Goal: Information Seeking & Learning: Learn about a topic

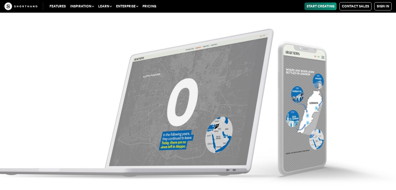
scroll to position [3531, 0]
click at [181, 119] on img at bounding box center [198, 95] width 396 height 190
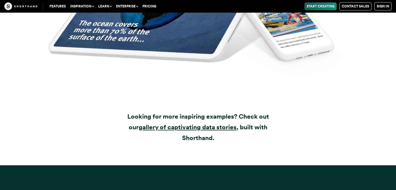
scroll to position [6369, 0]
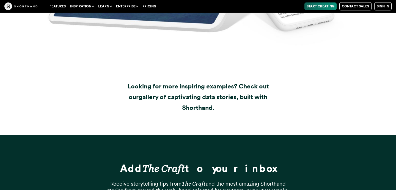
click at [83, 6] on button "Inspiration" at bounding box center [82, 6] width 28 height 8
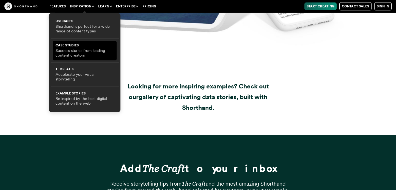
click at [72, 48] on p "Success stories from leading content creators" at bounding box center [85, 53] width 58 height 10
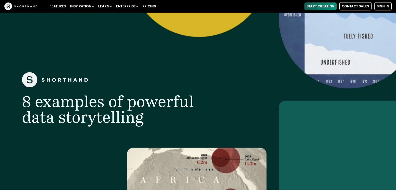
click at [121, 5] on button "Enterprise" at bounding box center [127, 6] width 26 height 8
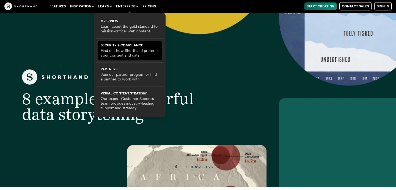
scroll to position [3, 0]
